Goal: Transaction & Acquisition: Download file/media

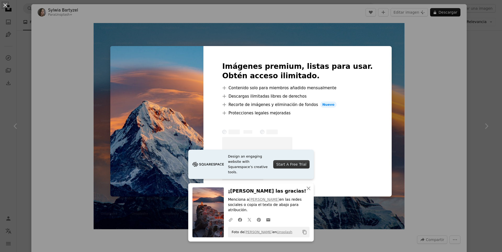
scroll to position [278, 0]
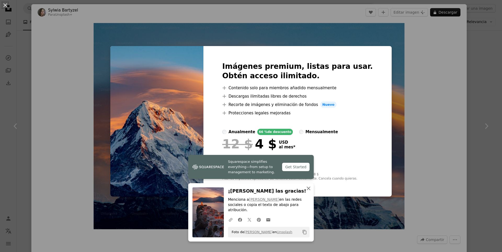
click at [308, 191] on icon "An X shape" at bounding box center [308, 188] width 6 height 6
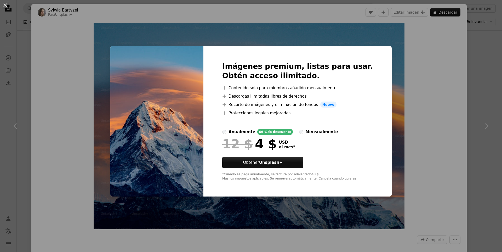
click at [381, 69] on div "An X shape Imágenes premium, listas para usar. Obtén acceso ilimitado. A plus s…" at bounding box center [251, 126] width 502 height 252
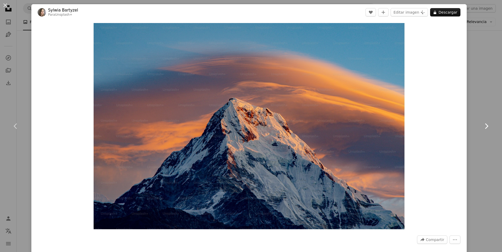
click at [486, 109] on link "Chevron right" at bounding box center [486, 126] width 31 height 50
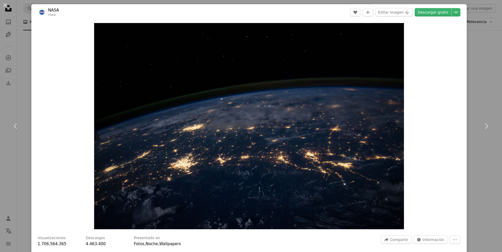
click at [492, 54] on div "An X shape Chevron left Chevron right NASA nasa A heart A plus sign Editar imag…" at bounding box center [251, 126] width 502 height 252
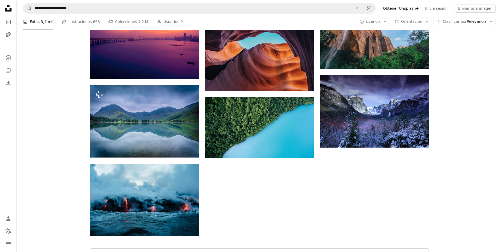
scroll to position [516, 0]
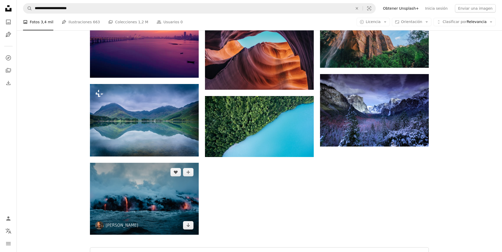
click at [157, 175] on img at bounding box center [144, 199] width 109 height 72
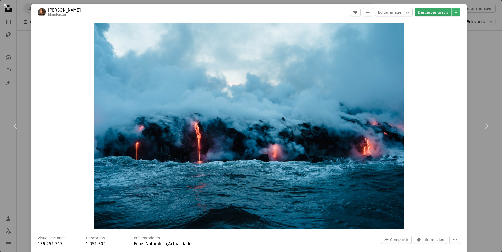
click at [437, 12] on link "Descargar gratis" at bounding box center [433, 12] width 37 height 8
